Goal: Information Seeking & Learning: Find specific fact

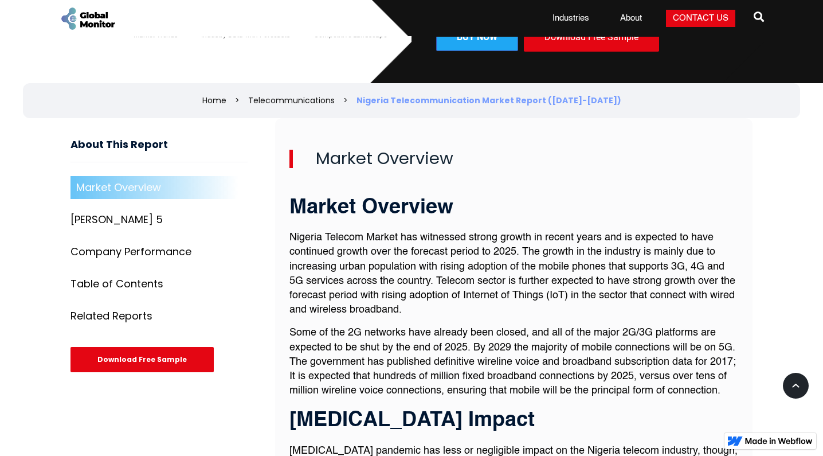
scroll to position [292, 0]
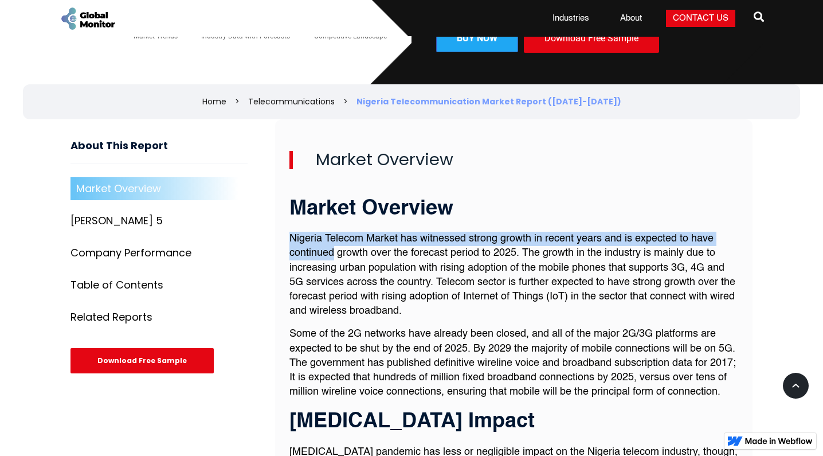
drag, startPoint x: 289, startPoint y: 234, endPoint x: 334, endPoint y: 253, distance: 48.0
click at [334, 253] on p "Nigeria Telecom Market has witnessed strong growth in recent years and is expec…" at bounding box center [513, 275] width 449 height 87
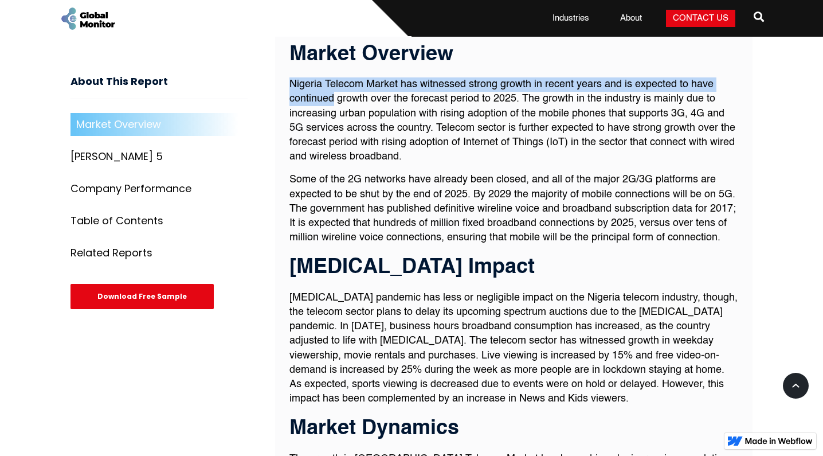
scroll to position [445, 0]
click at [291, 82] on p "Nigeria Telecom Market has witnessed strong growth in recent years and is expec…" at bounding box center [513, 121] width 449 height 87
drag, startPoint x: 291, startPoint y: 82, endPoint x: 368, endPoint y: 98, distance: 79.0
click at [368, 98] on p "Nigeria Telecom Market has witnessed strong growth in recent years and is expec…" at bounding box center [513, 121] width 449 height 87
copy p "Nigeria Telecom Market has witnessed strong growth in recent years and is expec…"
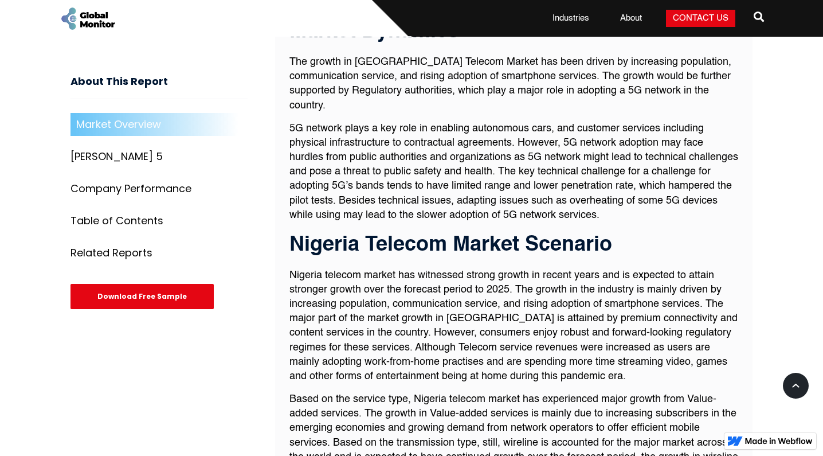
scroll to position [852, 0]
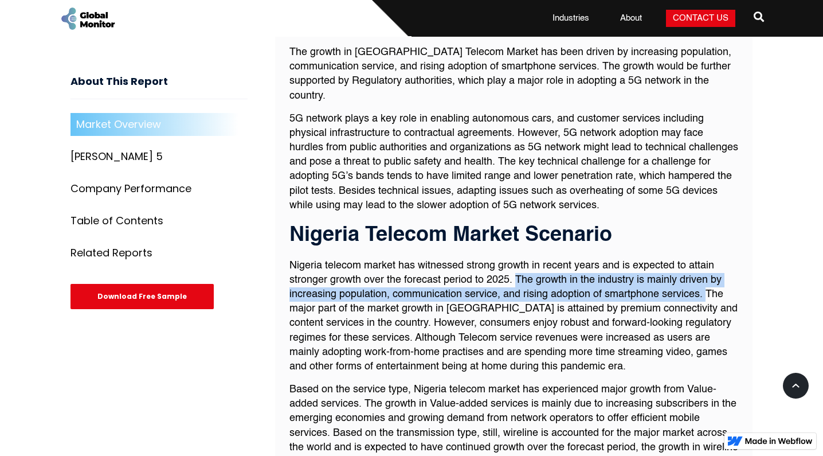
drag, startPoint x: 516, startPoint y: 257, endPoint x: 705, endPoint y: 277, distance: 189.7
click at [705, 277] on p "Nigeria telecom market has witnessed strong growth in recent years and is expec…" at bounding box center [513, 317] width 449 height 116
copy p "The growth in the industry is mainly driven by increasing population, communica…"
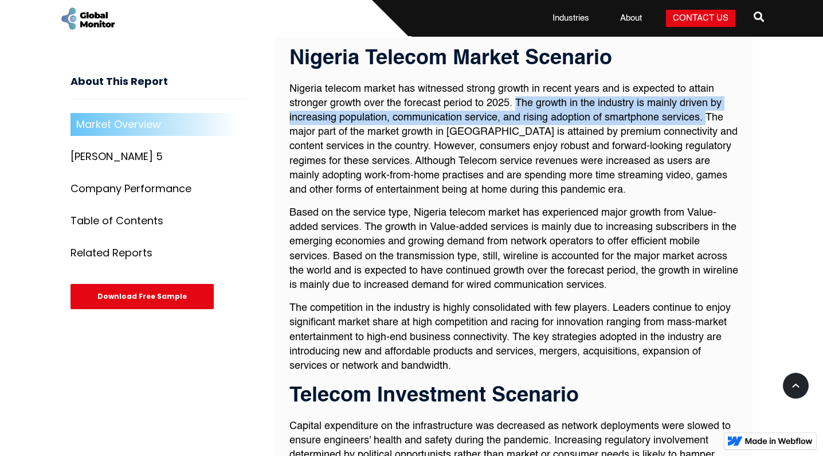
scroll to position [1031, 0]
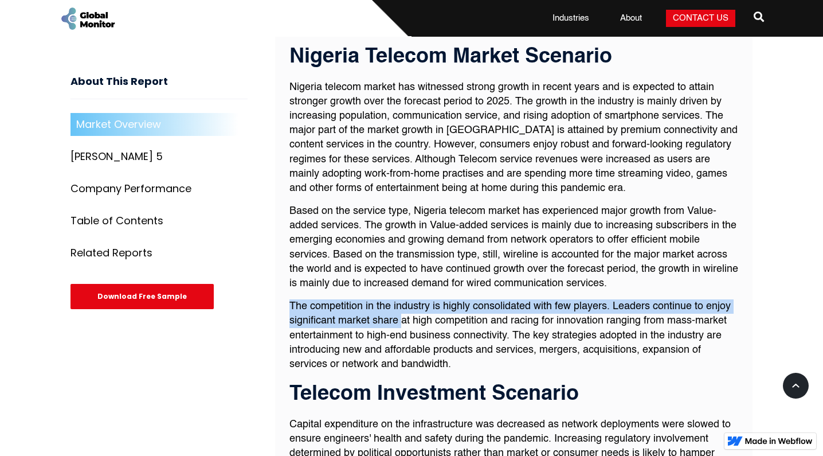
drag, startPoint x: 291, startPoint y: 284, endPoint x: 402, endPoint y: 291, distance: 111.5
click at [402, 299] on p "The competition in the industry is highly consolidated with few players. Leader…" at bounding box center [513, 335] width 449 height 72
copy p "The competition in the industry is highly consolidated with few players. Leader…"
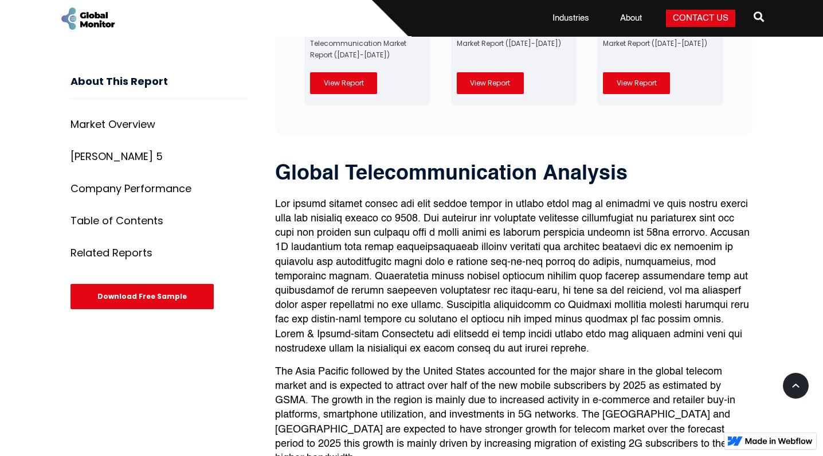
scroll to position [3972, 0]
